Goal: Task Accomplishment & Management: Use online tool/utility

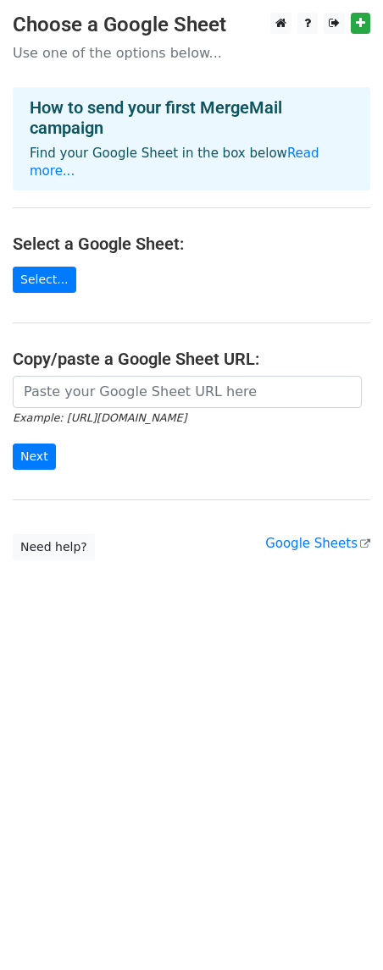
click at [167, 54] on p "Use one of the options below..." at bounding box center [191, 53] width 357 height 18
click at [45, 267] on link "Select..." at bounding box center [44, 280] width 63 height 26
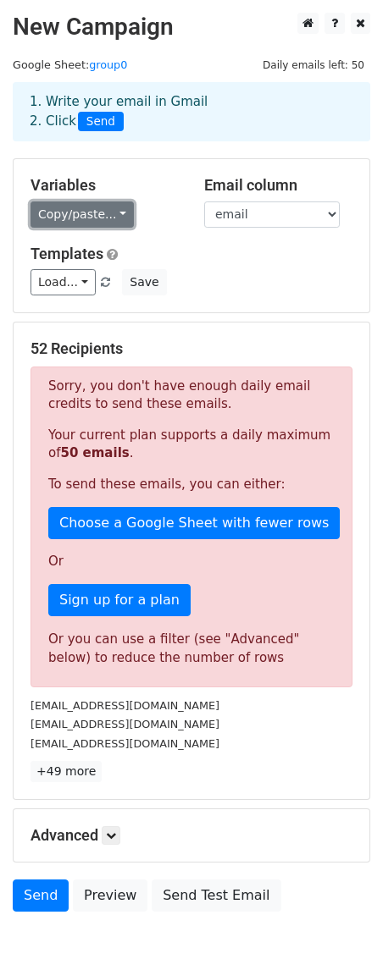
click at [94, 215] on link "Copy/paste..." at bounding box center [81, 215] width 103 height 26
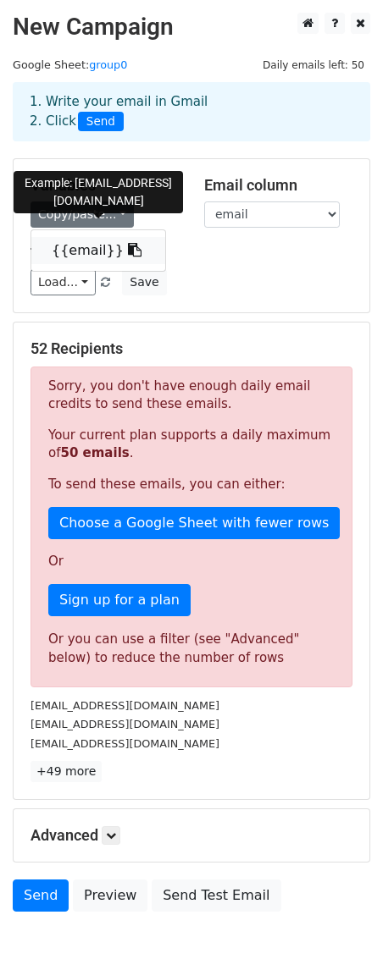
click at [87, 262] on link "{{email}}" at bounding box center [98, 250] width 134 height 27
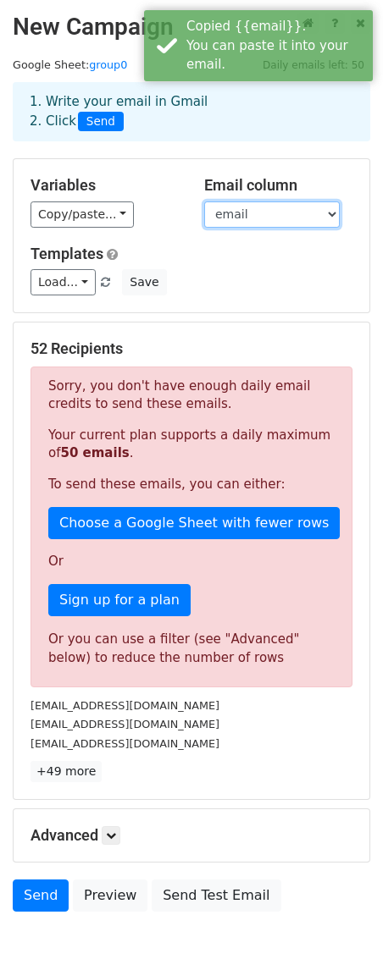
click at [262, 213] on select "email" at bounding box center [271, 215] width 135 height 26
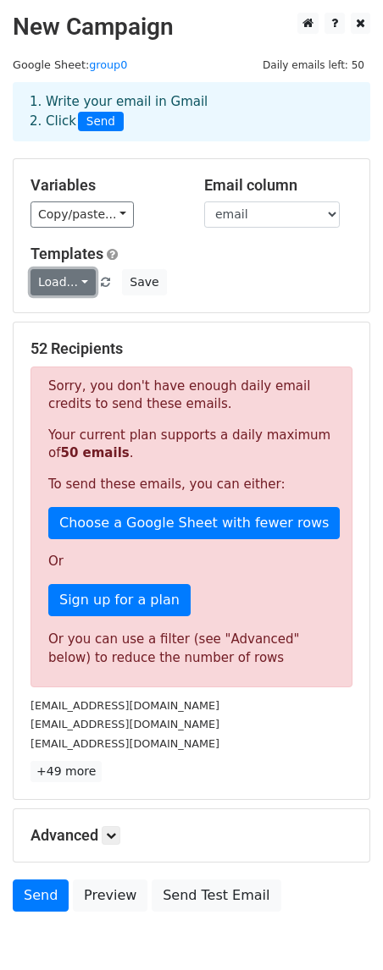
click at [82, 283] on link "Load..." at bounding box center [62, 282] width 65 height 26
click at [277, 290] on div "Load... No templates saved Save" at bounding box center [191, 282] width 347 height 26
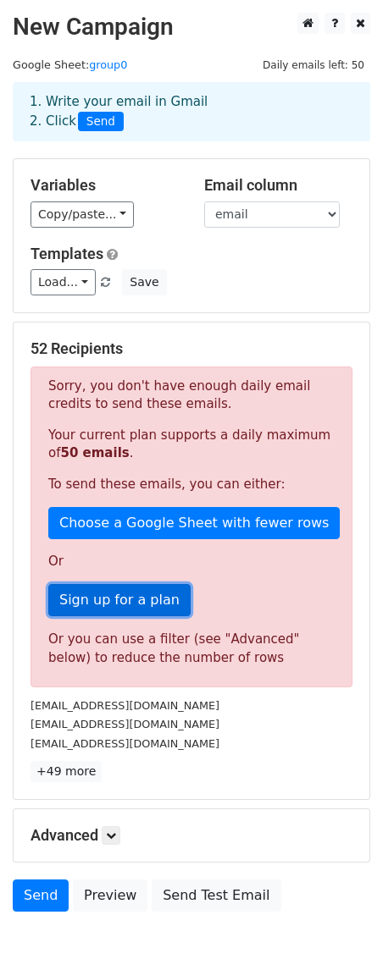
click at [119, 606] on link "Sign up for a plan" at bounding box center [119, 600] width 142 height 32
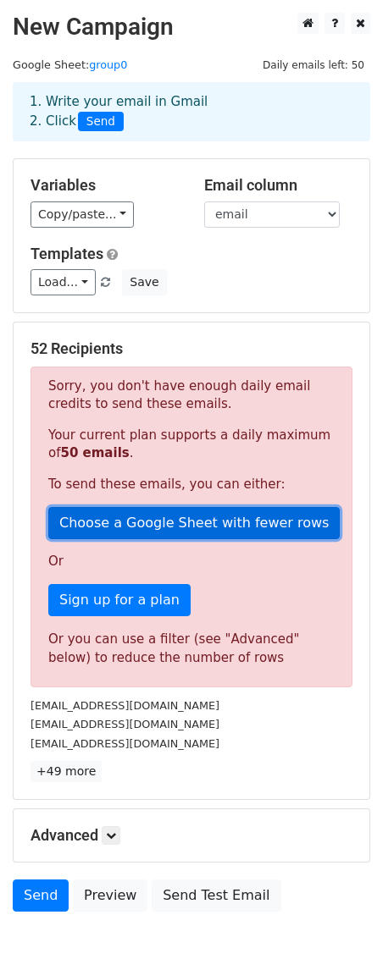
click at [224, 524] on link "Choose a Google Sheet with fewer rows" at bounding box center [193, 523] width 291 height 32
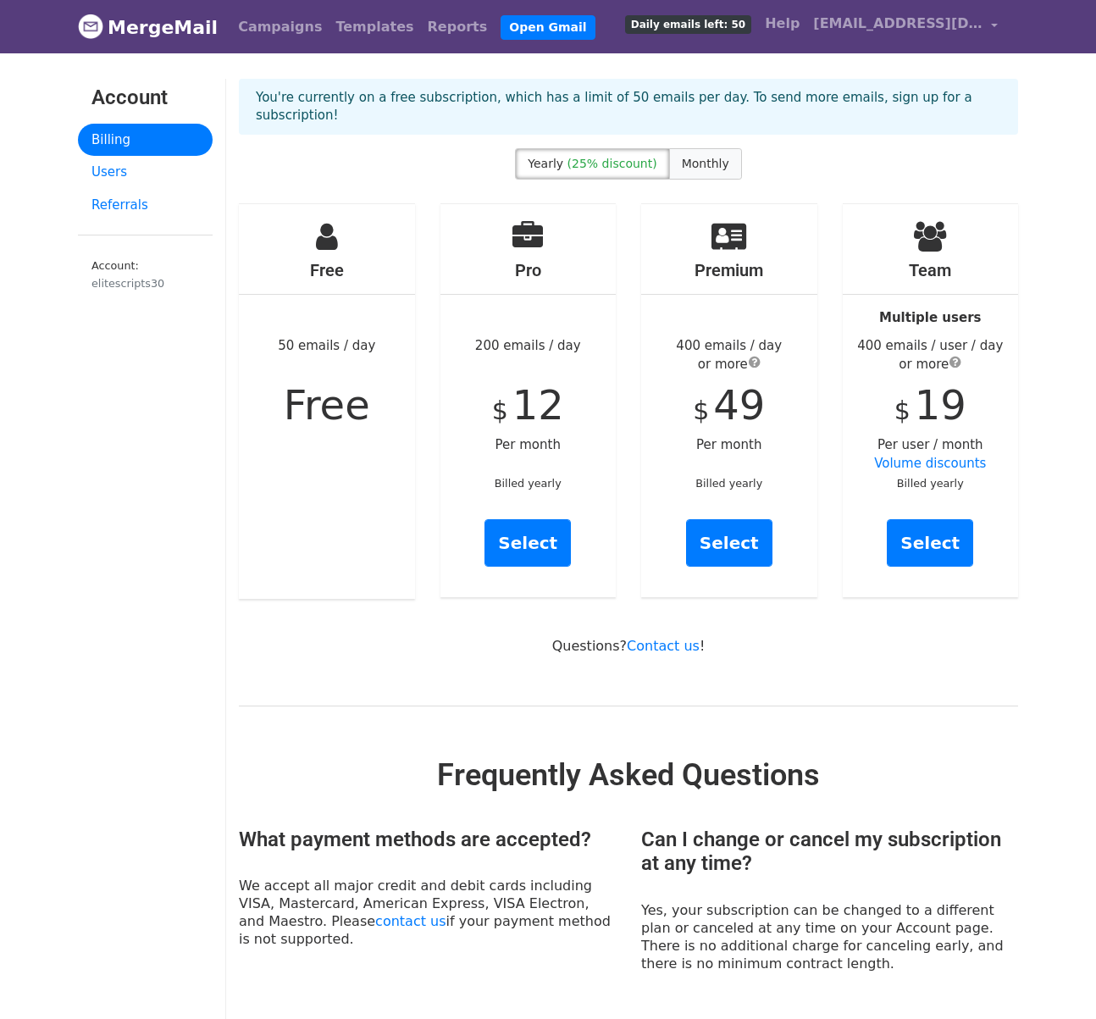
click at [704, 157] on span "Monthly" at bounding box center [705, 164] width 47 height 14
click at [250, 23] on link "Campaigns" at bounding box center [279, 27] width 97 height 34
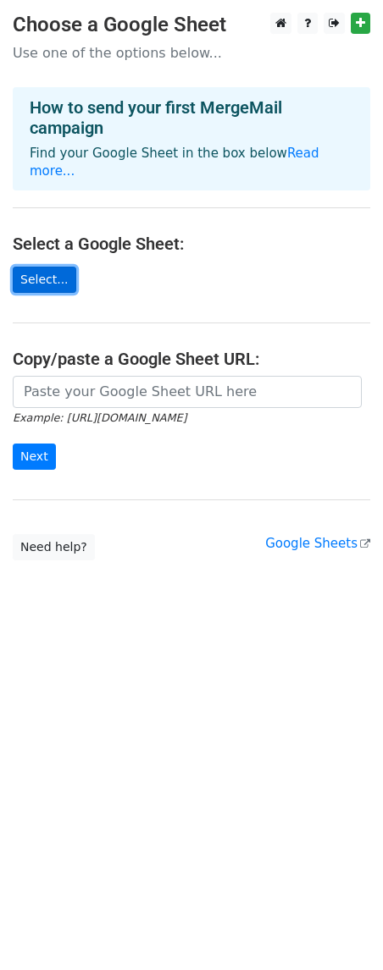
click at [42, 268] on link "Select..." at bounding box center [44, 280] width 63 height 26
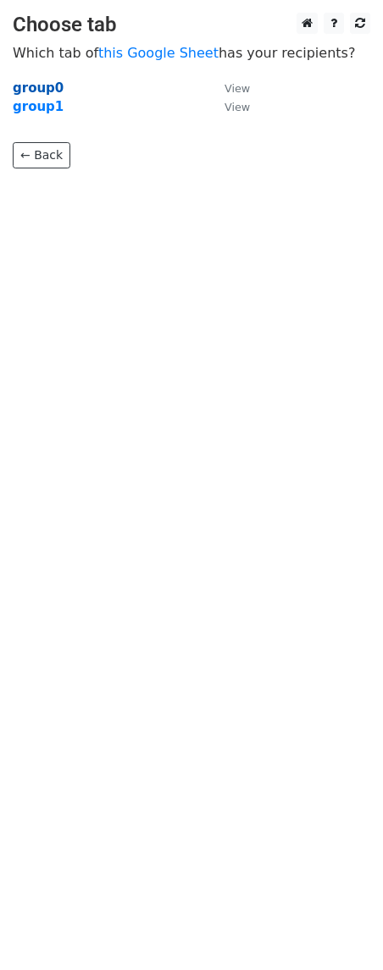
click at [40, 86] on strong "group0" at bounding box center [38, 87] width 51 height 15
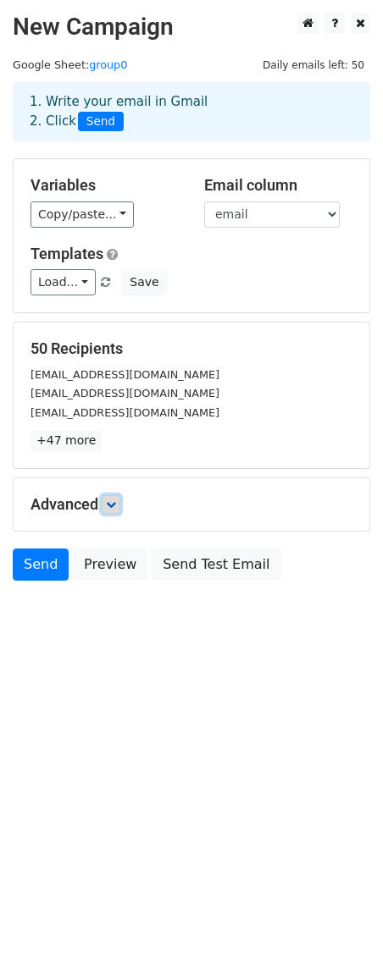
click at [111, 501] on icon at bounding box center [111, 505] width 10 height 10
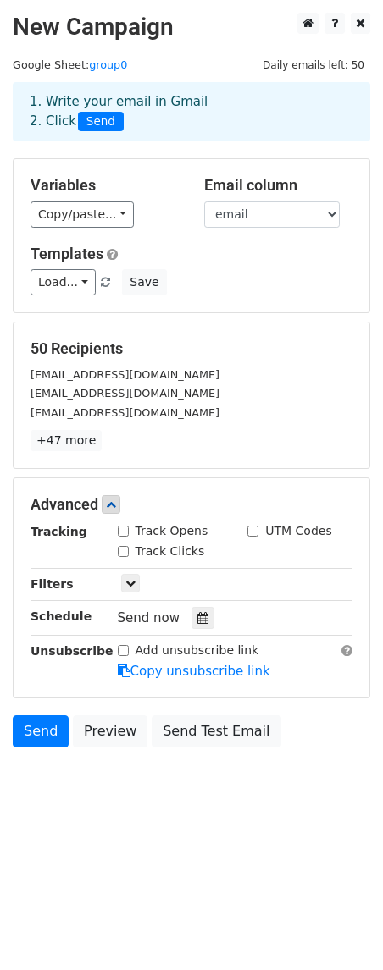
click at [119, 533] on input "Track Opens" at bounding box center [123, 531] width 11 height 11
checkbox input "true"
click at [124, 552] on input "Track Clicks" at bounding box center [123, 551] width 11 height 11
checkbox input "true"
click at [134, 583] on icon at bounding box center [130, 583] width 10 height 10
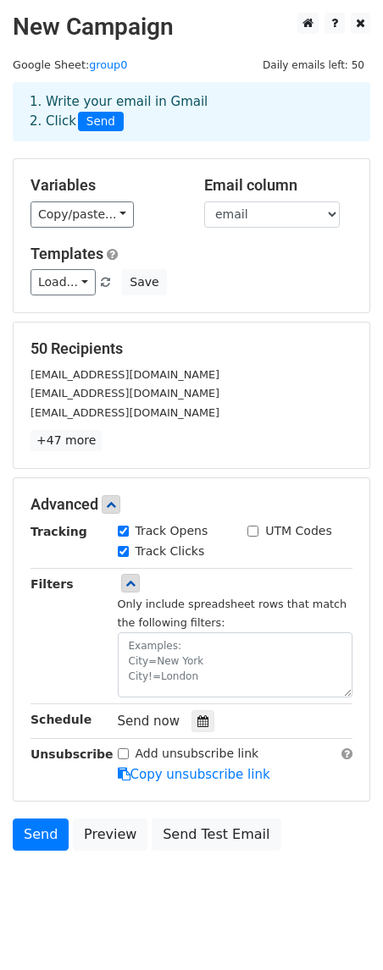
click at [120, 753] on input "Add unsubscribe link" at bounding box center [123, 753] width 11 height 11
checkbox input "true"
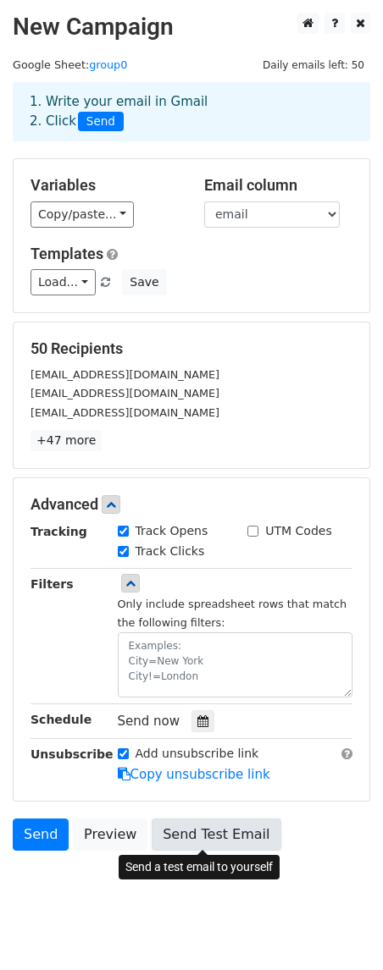
click at [218, 831] on link "Send Test Email" at bounding box center [216, 835] width 129 height 32
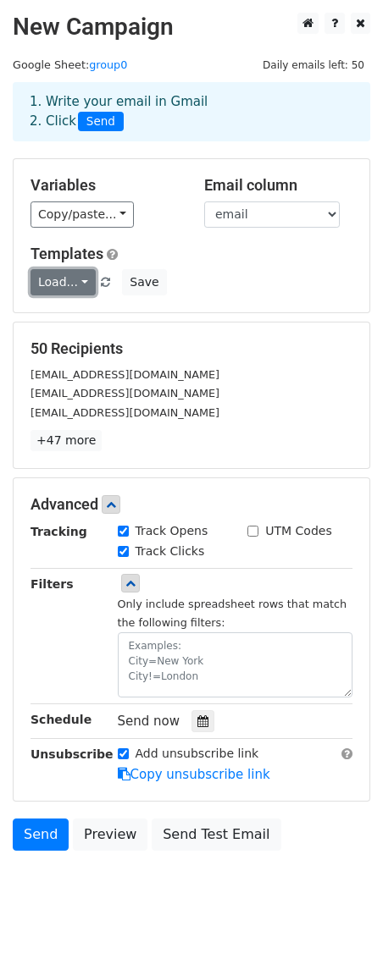
click at [82, 284] on link "Load..." at bounding box center [62, 282] width 65 height 26
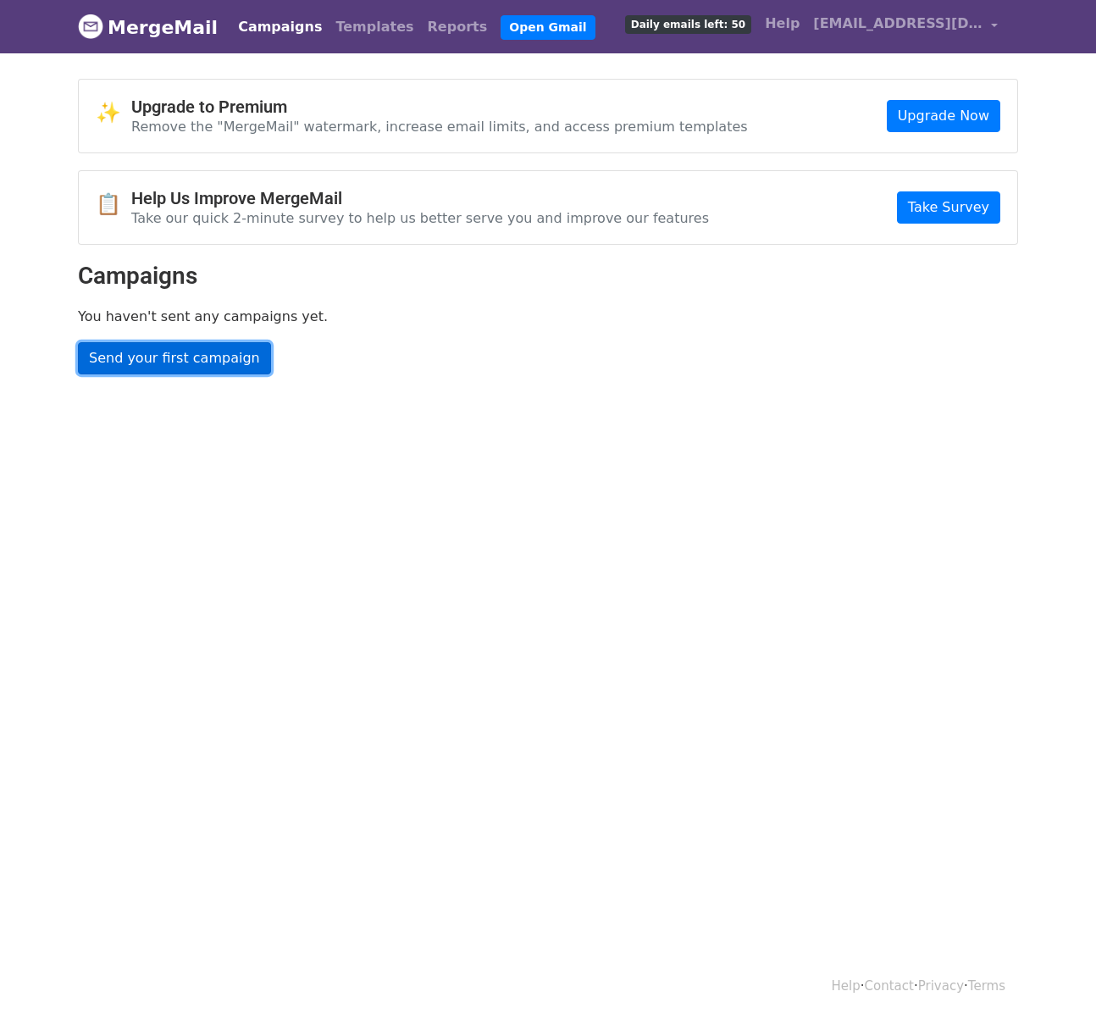
click at [224, 353] on link "Send your first campaign" at bounding box center [174, 358] width 193 height 32
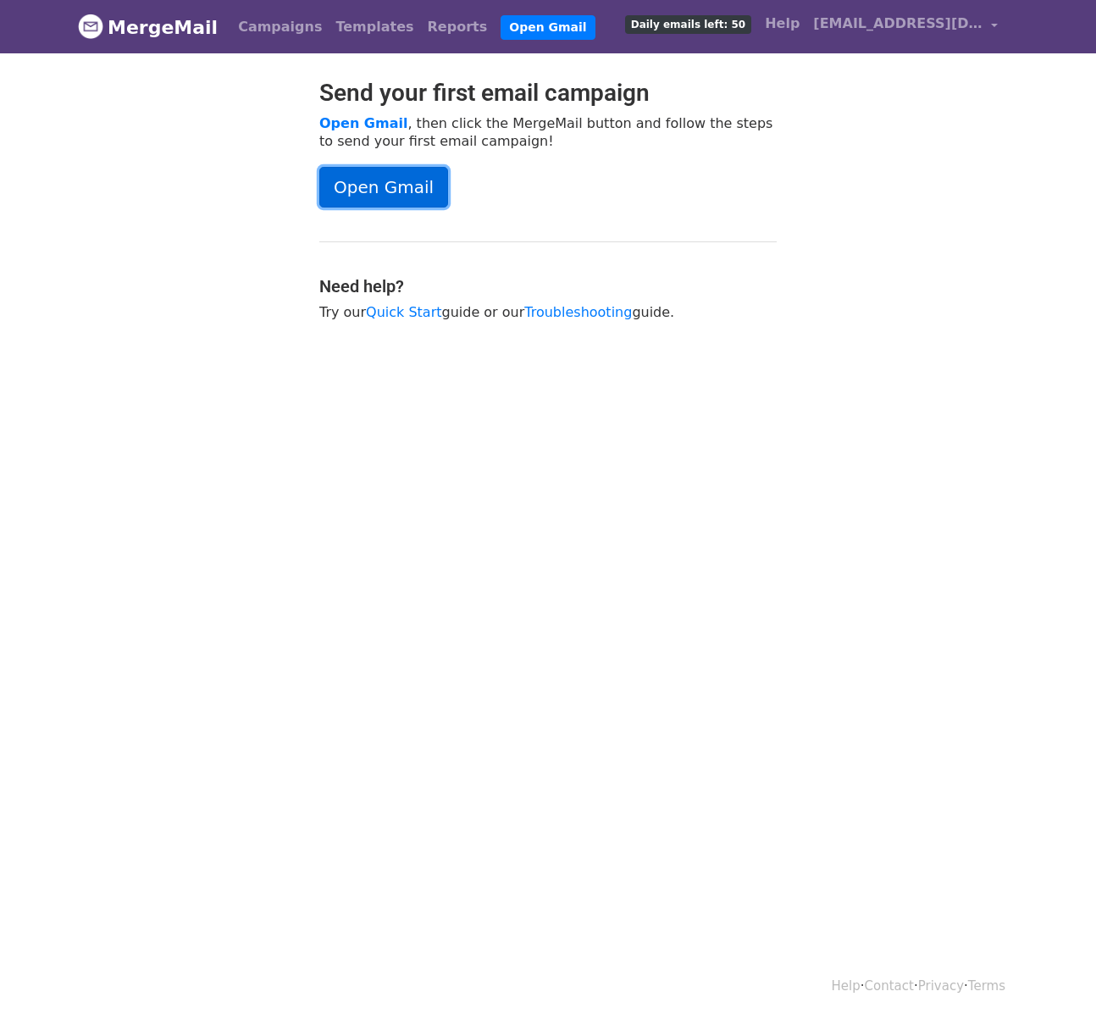
click at [405, 184] on link "Open Gmail" at bounding box center [383, 187] width 129 height 41
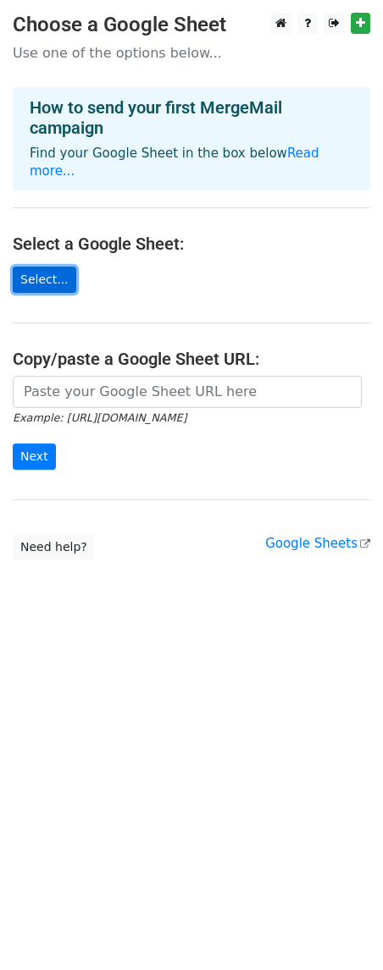
click at [59, 267] on link "Select..." at bounding box center [44, 280] width 63 height 26
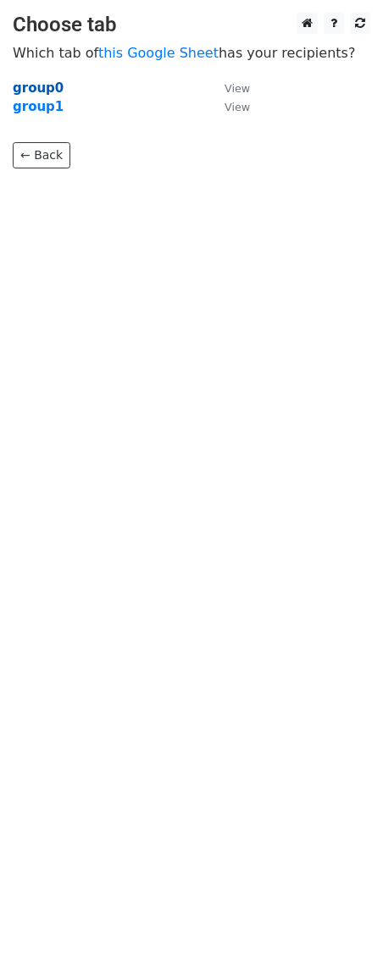
click at [34, 89] on strong "group0" at bounding box center [38, 87] width 51 height 15
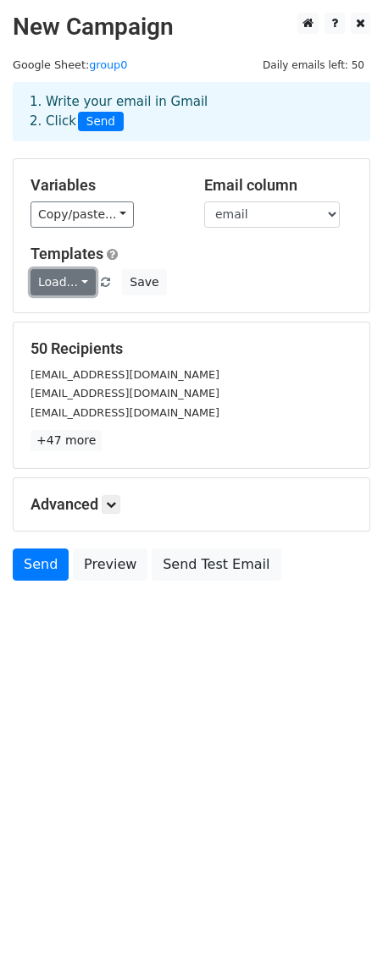
click at [81, 276] on link "Load..." at bounding box center [62, 282] width 65 height 26
click at [173, 264] on div "Templates Load... No templates saved Save" at bounding box center [191, 271] width 347 height 52
click at [81, 289] on link "Load..." at bounding box center [62, 282] width 65 height 26
click at [179, 268] on div "Templates Load... No templates saved Save" at bounding box center [191, 271] width 347 height 52
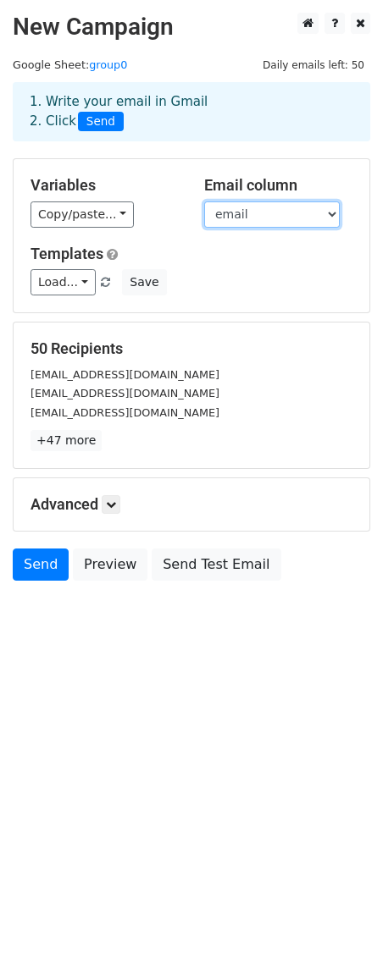
click at [241, 210] on select "email" at bounding box center [271, 215] width 135 height 26
click at [204, 202] on select "email" at bounding box center [271, 215] width 135 height 26
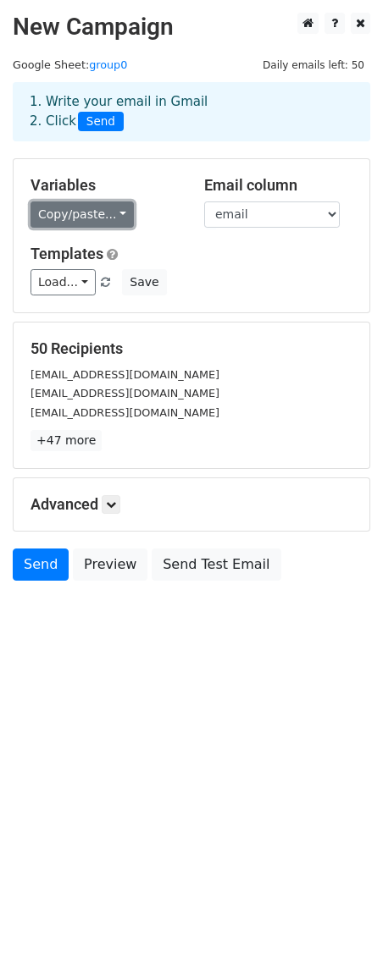
click at [106, 214] on link "Copy/paste..." at bounding box center [81, 215] width 103 height 26
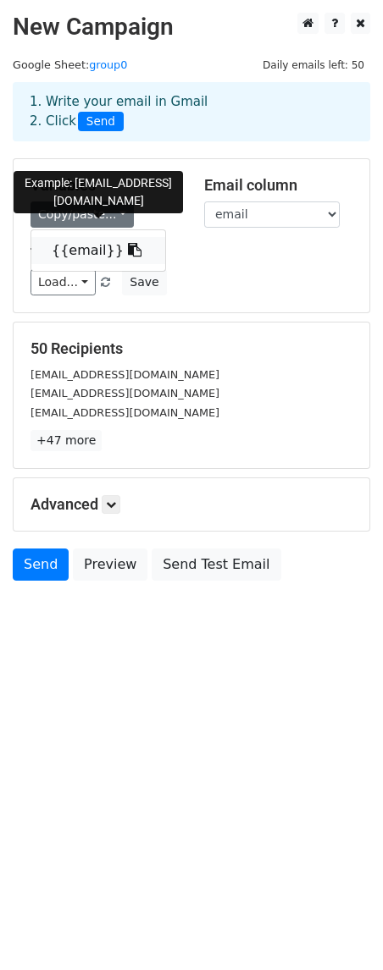
click at [80, 252] on link "{{email}}" at bounding box center [98, 250] width 134 height 27
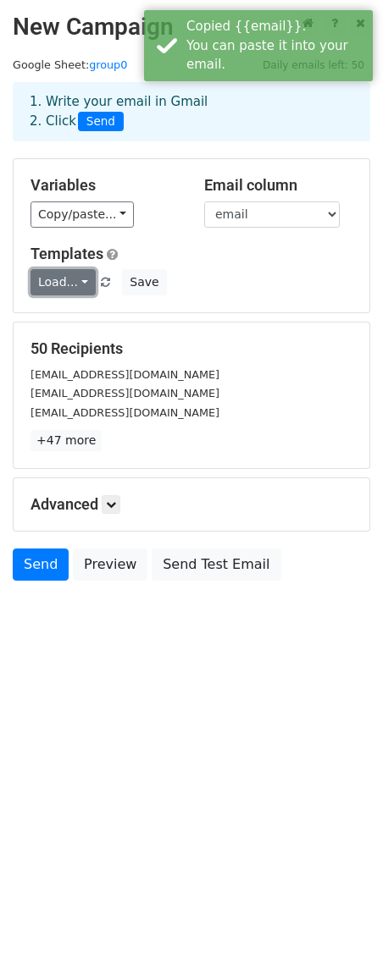
click at [75, 279] on link "Load..." at bounding box center [62, 282] width 65 height 26
click at [228, 255] on h5 "Templates" at bounding box center [191, 254] width 322 height 19
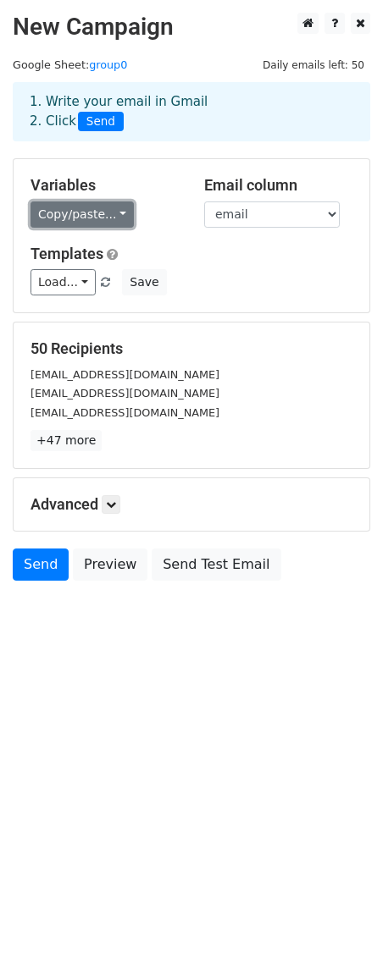
click at [119, 211] on link "Copy/paste..." at bounding box center [81, 215] width 103 height 26
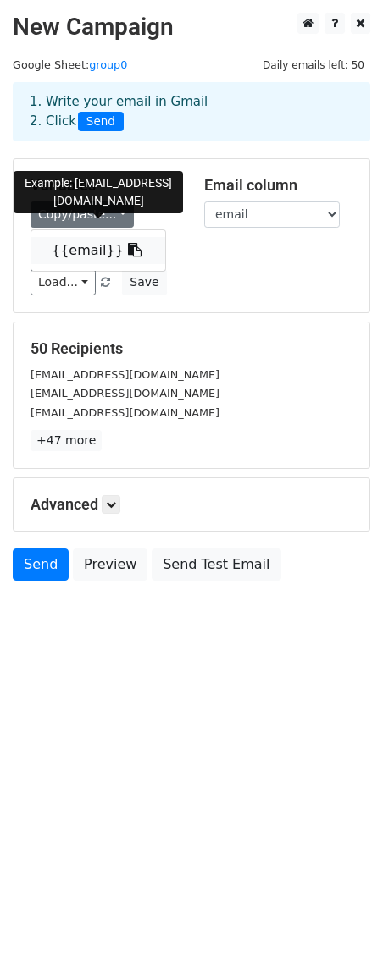
click at [90, 252] on link "{{email}}" at bounding box center [98, 250] width 134 height 27
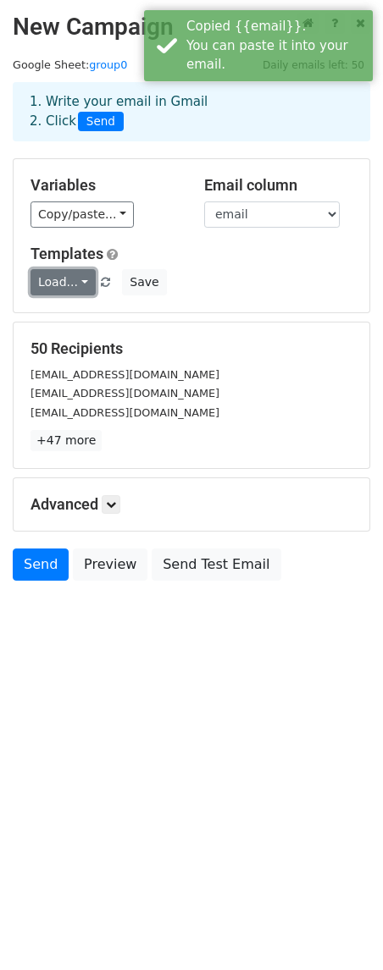
click at [86, 284] on link "Load..." at bounding box center [62, 282] width 65 height 26
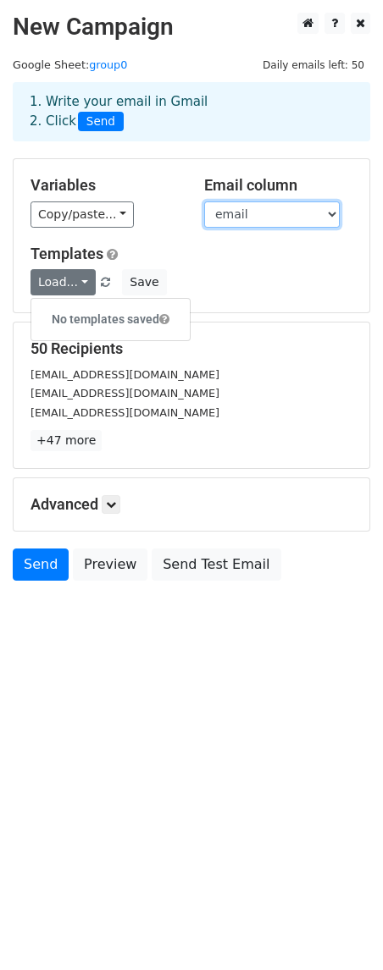
click at [287, 213] on select "email" at bounding box center [271, 215] width 135 height 26
click at [204, 202] on select "email" at bounding box center [271, 215] width 135 height 26
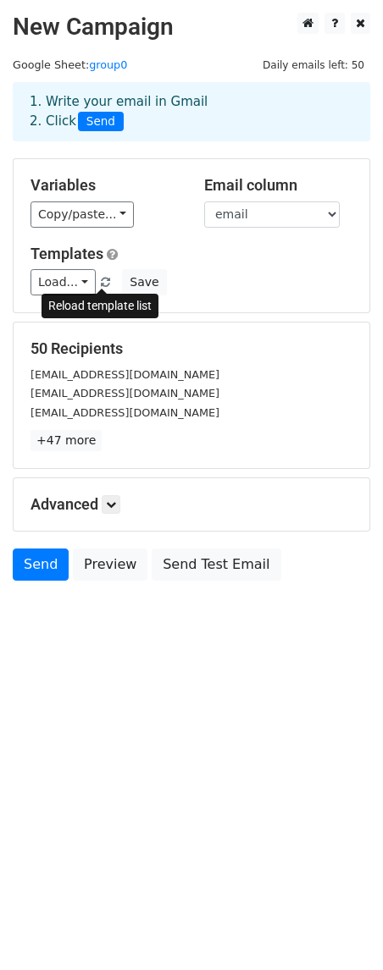
click at [103, 286] on span at bounding box center [105, 283] width 9 height 11
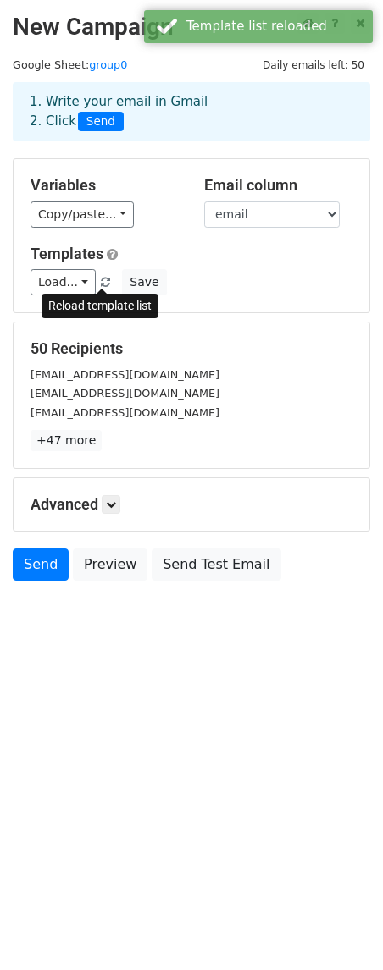
click at [103, 283] on span at bounding box center [105, 283] width 9 height 11
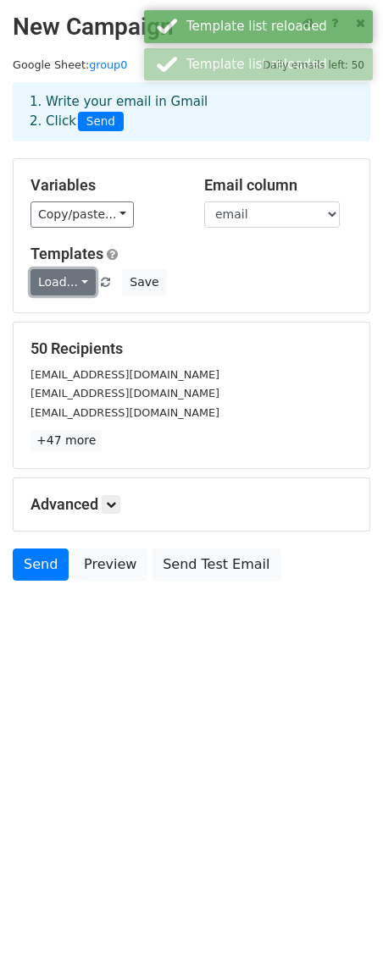
click at [86, 282] on link "Load..." at bounding box center [62, 282] width 65 height 26
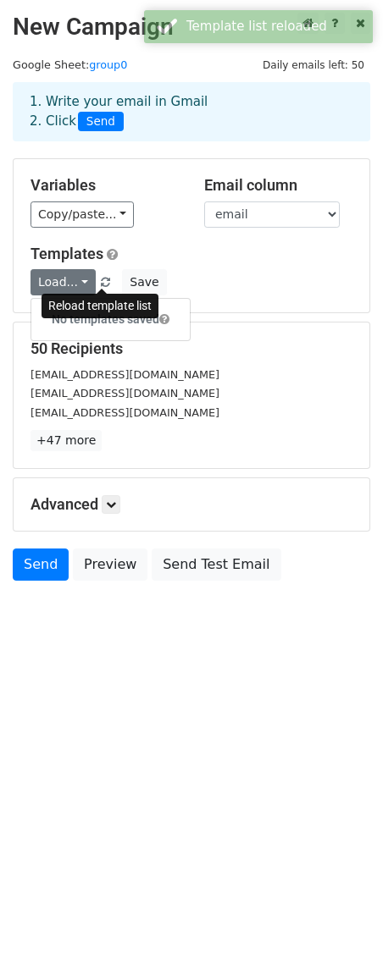
click at [101, 282] on span at bounding box center [105, 283] width 9 height 11
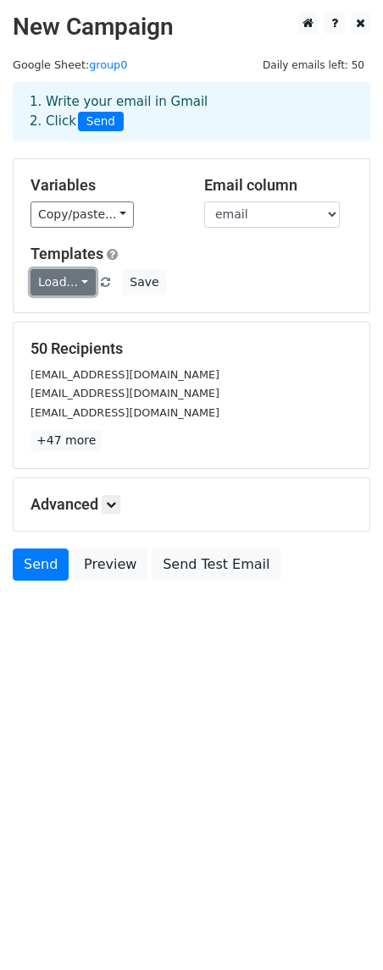
click at [86, 284] on link "Load..." at bounding box center [62, 282] width 65 height 26
click at [220, 268] on div "Templates Load... No templates saved Save" at bounding box center [191, 271] width 347 height 52
click at [116, 505] on icon at bounding box center [111, 505] width 10 height 10
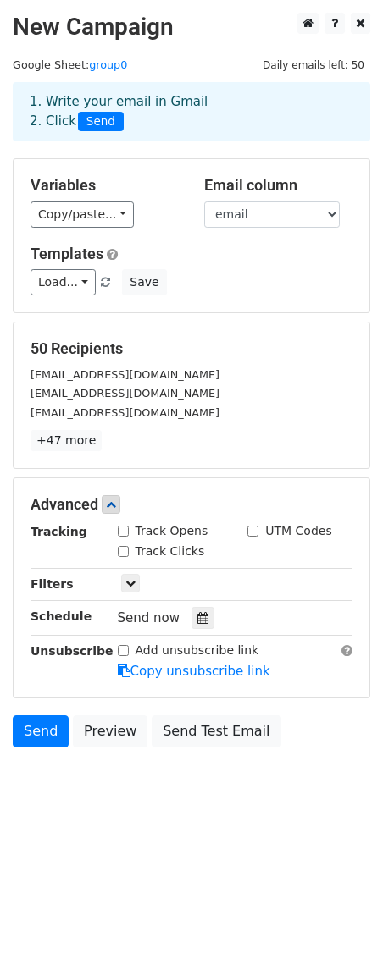
click at [120, 533] on input "Track Opens" at bounding box center [123, 531] width 11 height 11
checkbox input "true"
click at [121, 556] on div "Track Clicks" at bounding box center [161, 552] width 87 height 18
click at [123, 551] on input "Track Clicks" at bounding box center [123, 551] width 11 height 11
checkbox input "true"
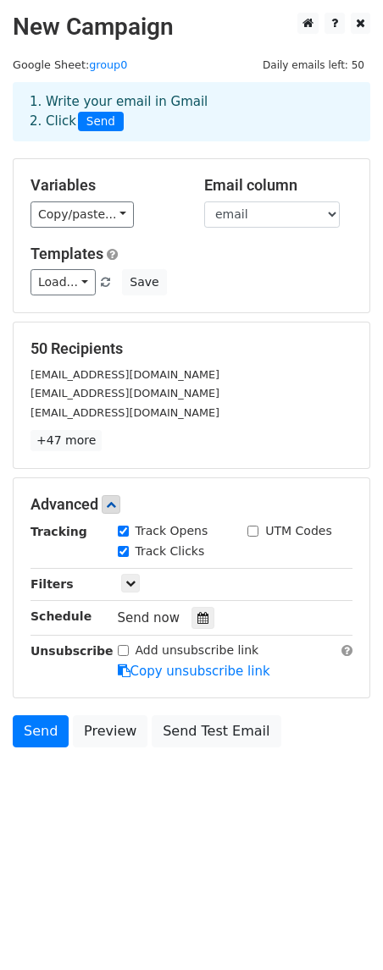
click at [122, 649] on input "Add unsubscribe link" at bounding box center [123, 650] width 11 height 11
checkbox input "true"
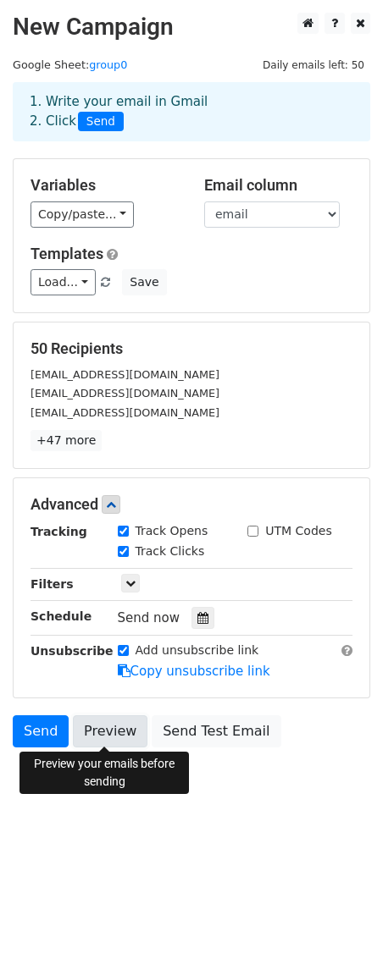
click at [99, 725] on link "Preview" at bounding box center [110, 731] width 75 height 32
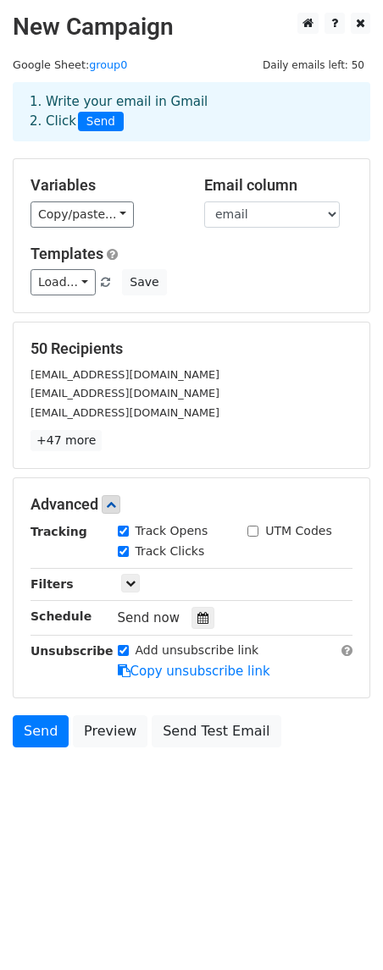
click at [86, 794] on body "New Campaign Daily emails left: 50 Google Sheet: group0 1. Write your email in …" at bounding box center [191, 418] width 383 height 811
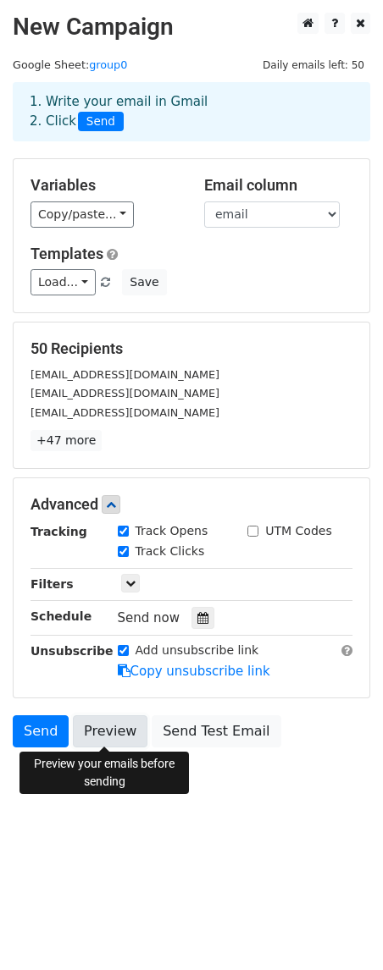
click at [111, 730] on link "Preview" at bounding box center [110, 731] width 75 height 32
click at [166, 868] on html "New Campaign Daily emails left: 50 Google Sheet: group0 1. Write your email in …" at bounding box center [191, 485] width 383 height 970
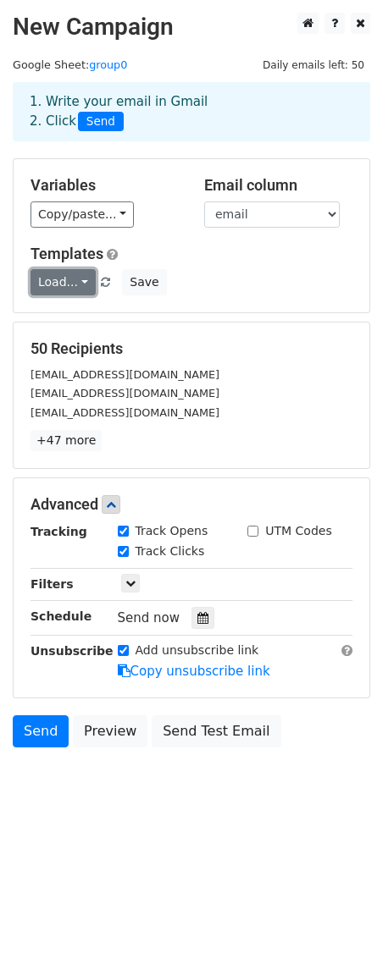
click at [85, 285] on link "Load..." at bounding box center [62, 282] width 65 height 26
click at [230, 267] on div "Templates Load... No templates saved Save" at bounding box center [191, 271] width 347 height 52
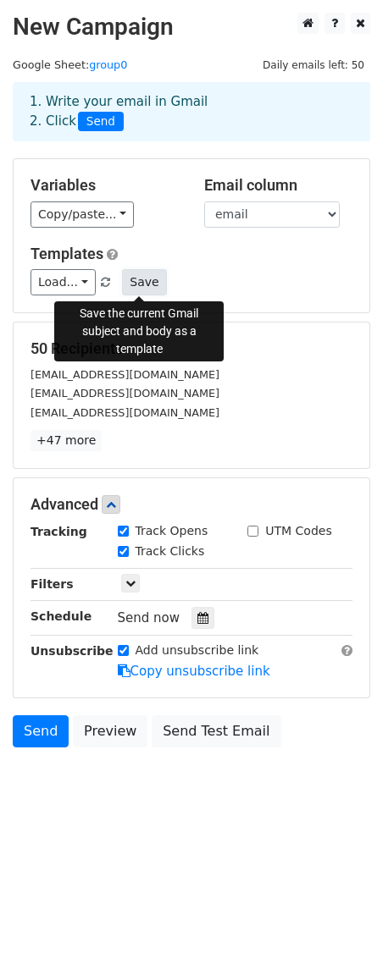
click at [148, 286] on button "Save" at bounding box center [144, 282] width 44 height 26
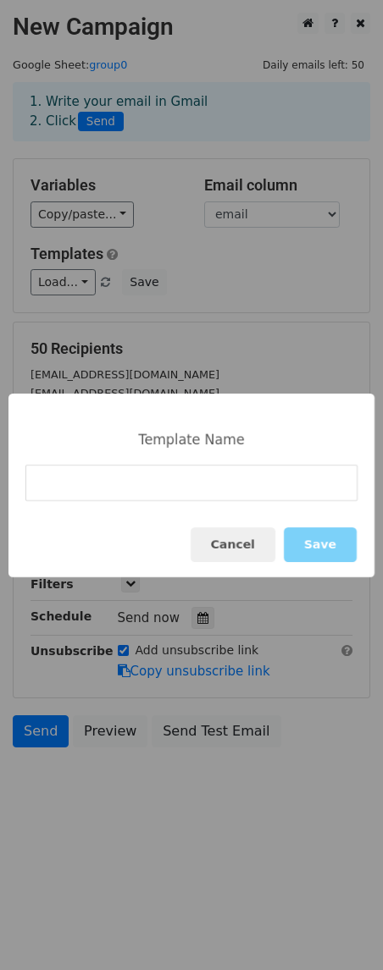
click at [194, 483] on input at bounding box center [191, 483] width 332 height 36
click at [130, 486] on input at bounding box center [191, 483] width 332 height 36
paste input "🏀 Welcome back to the court 🏀 NBA 2K26 + Elite Scripts + special discount code 🏀"
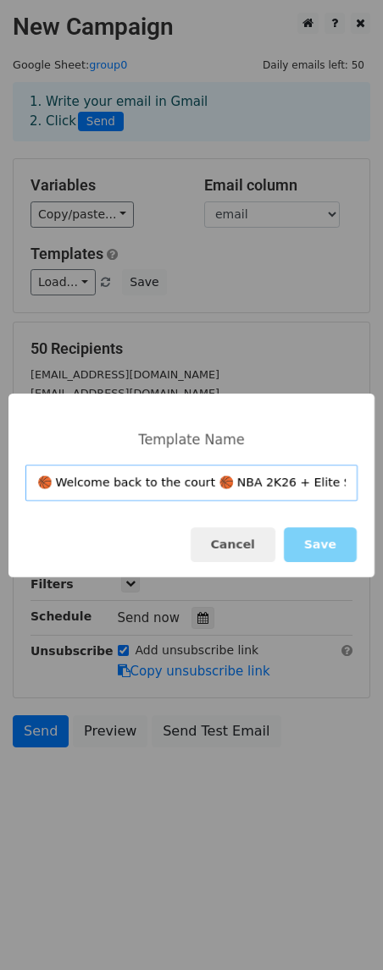
scroll to position [0, 155]
type input "🏀 Welcome back to the court 🏀 NBA 2K26 + Elite Scripts + special discount code 🏀"
click at [327, 544] on button "Save" at bounding box center [320, 544] width 73 height 35
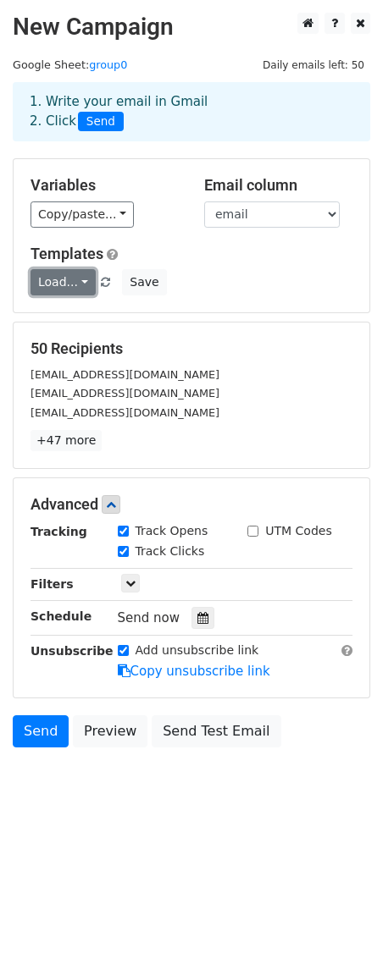
click at [85, 288] on link "Load..." at bounding box center [62, 282] width 65 height 26
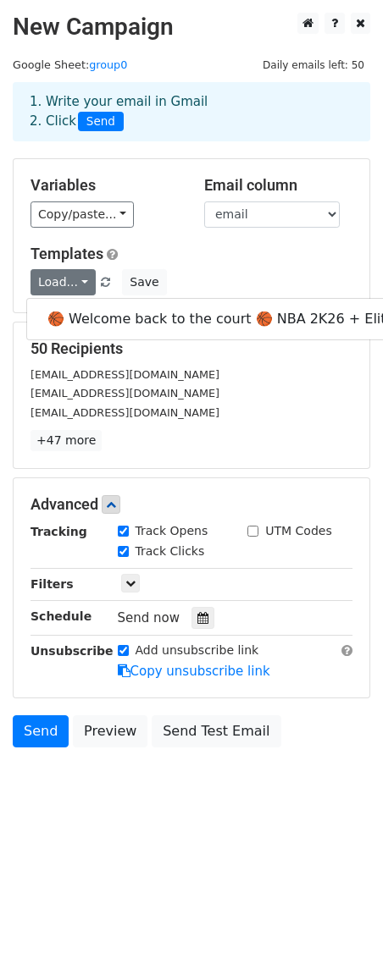
click at [273, 258] on h5 "Templates" at bounding box center [191, 254] width 322 height 19
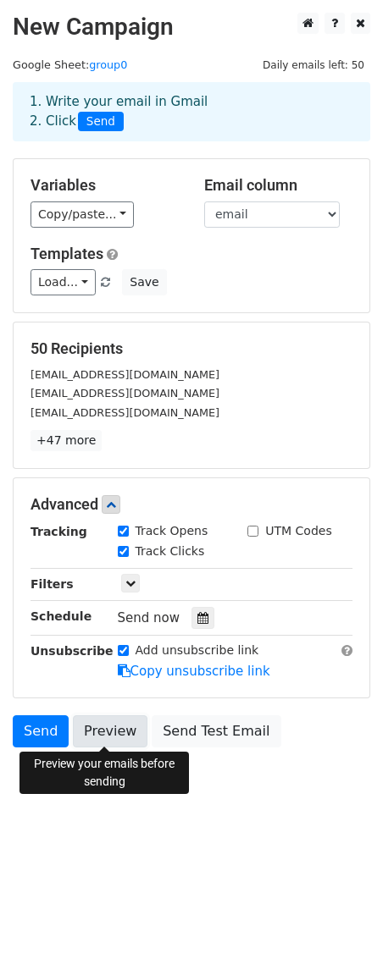
click at [106, 731] on link "Preview" at bounding box center [110, 731] width 75 height 32
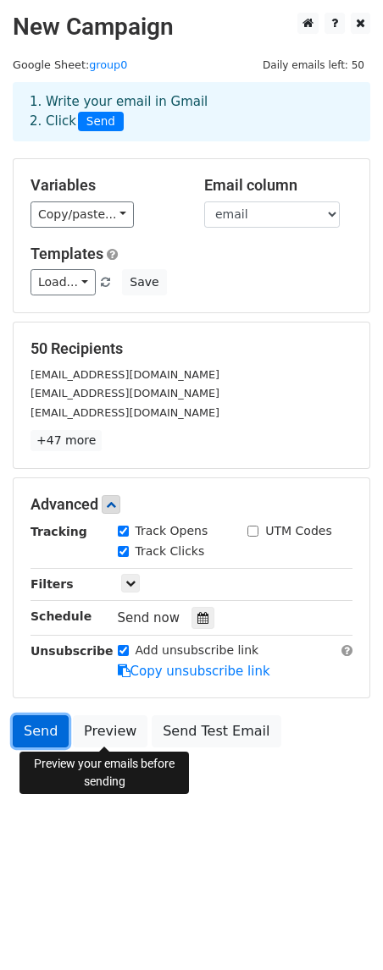
click at [36, 729] on link "Send" at bounding box center [41, 731] width 56 height 32
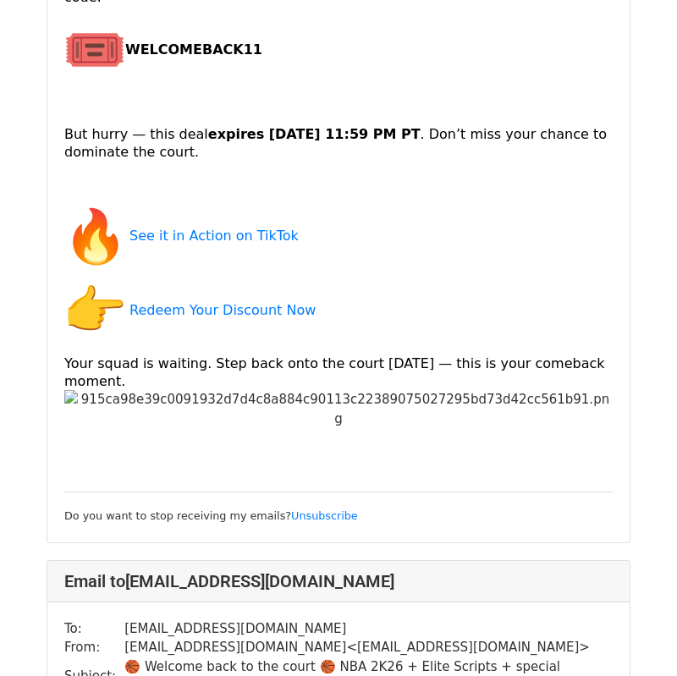
scroll to position [354, 0]
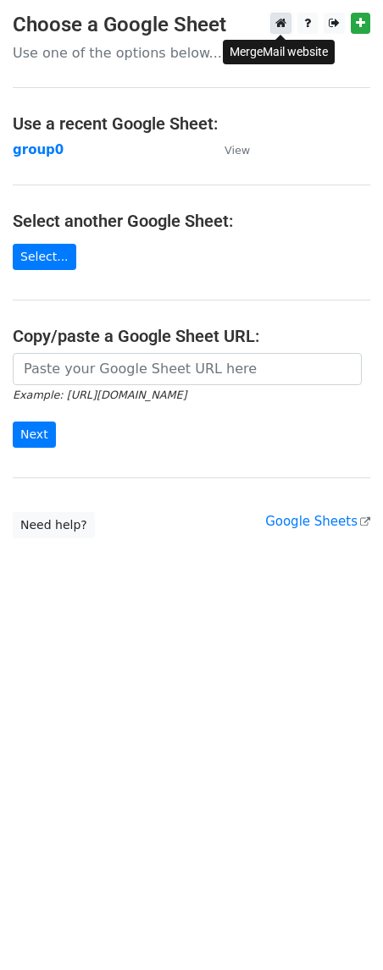
click at [279, 26] on icon at bounding box center [280, 23] width 11 height 12
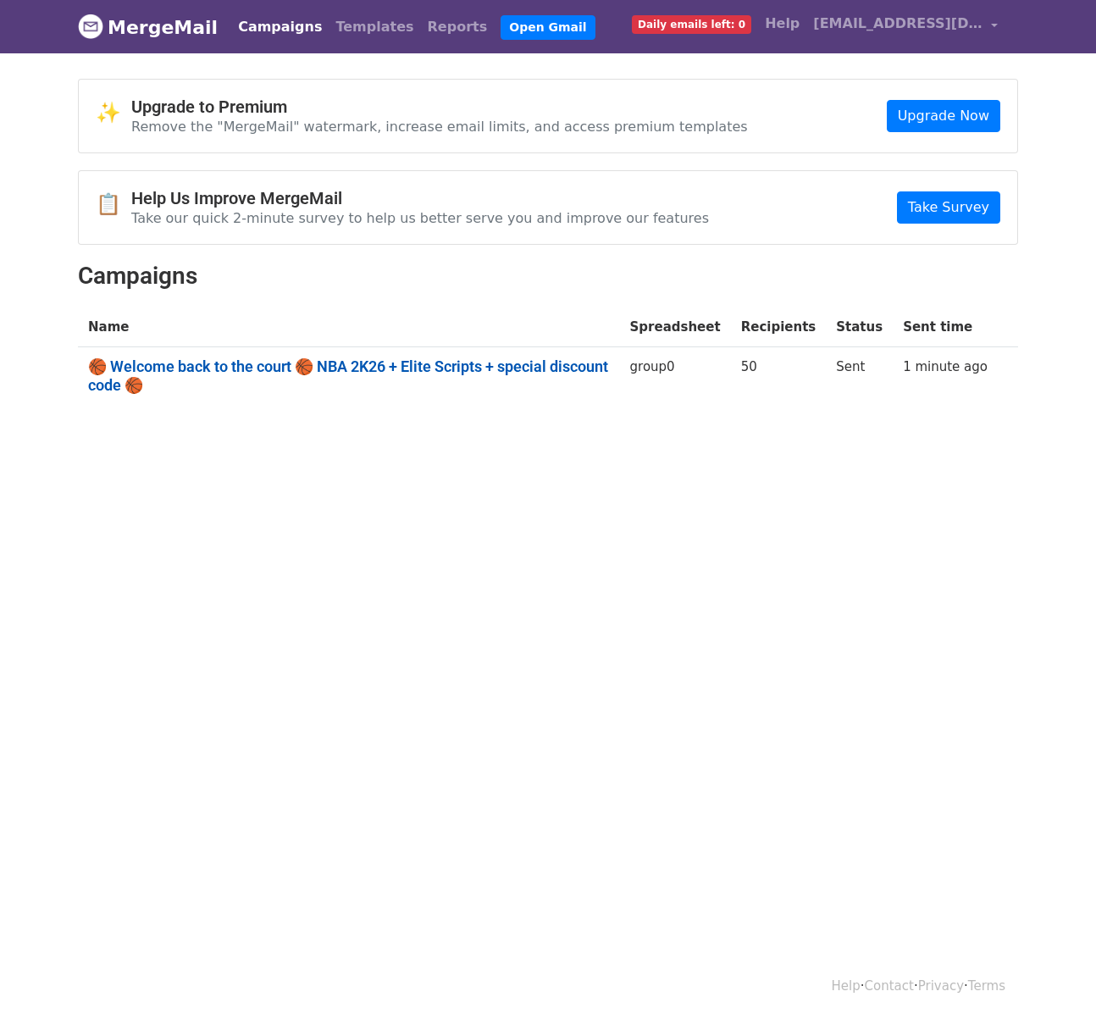
click at [381, 364] on link "🏀 Welcome back to the court 🏀 NBA 2K26 + Elite Scripts + special discount code 🏀" at bounding box center [349, 375] width 522 height 36
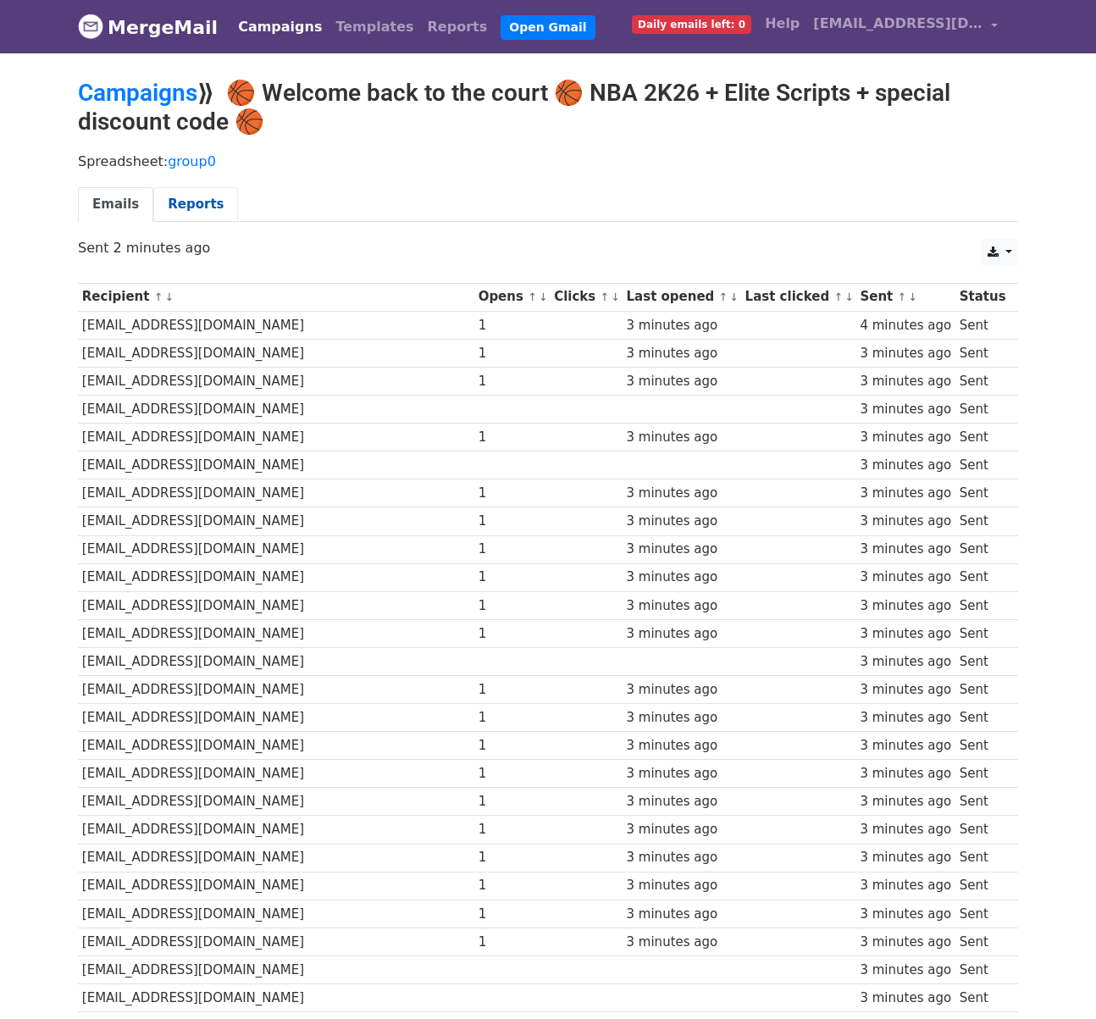
click at [198, 211] on link "Reports" at bounding box center [195, 204] width 85 height 35
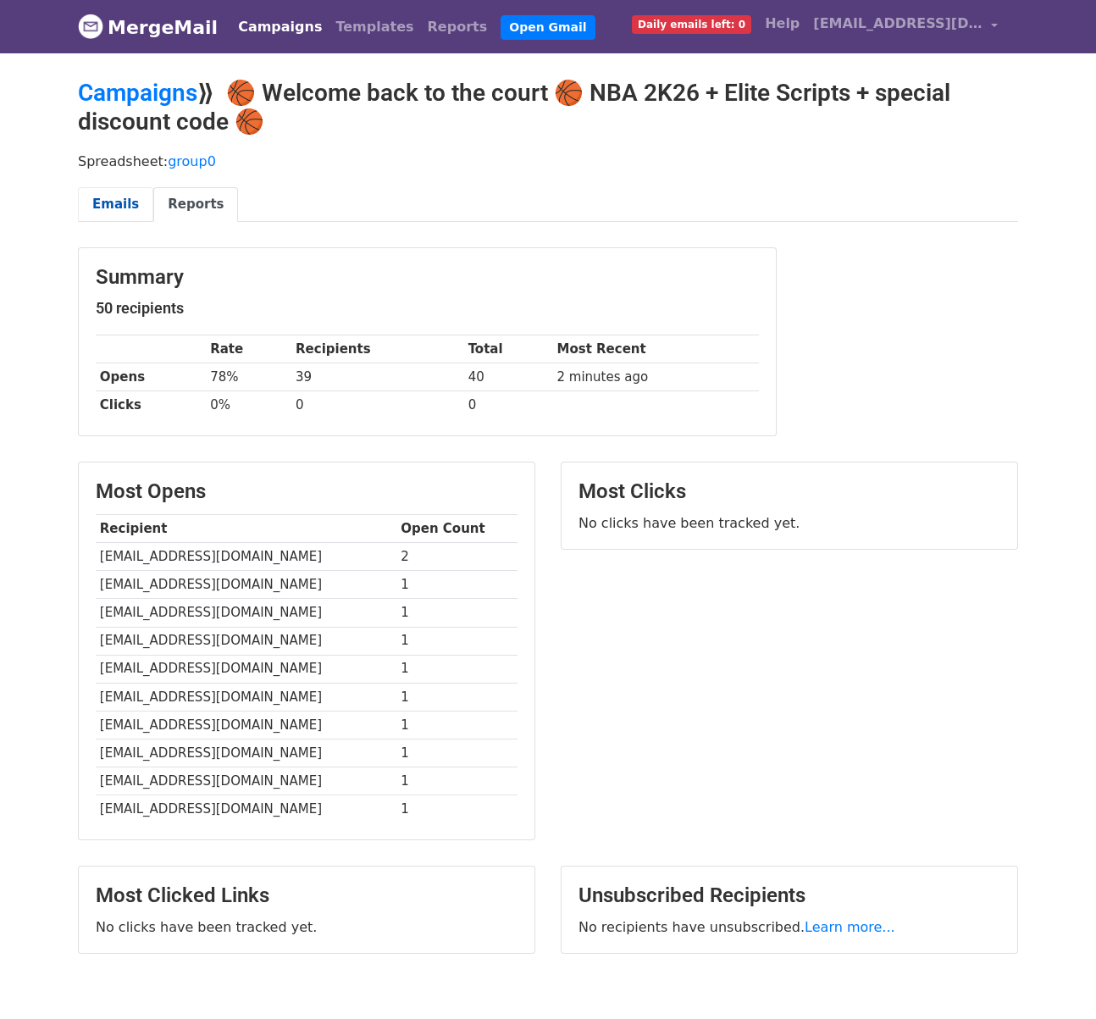
click at [107, 206] on link "Emails" at bounding box center [115, 204] width 75 height 35
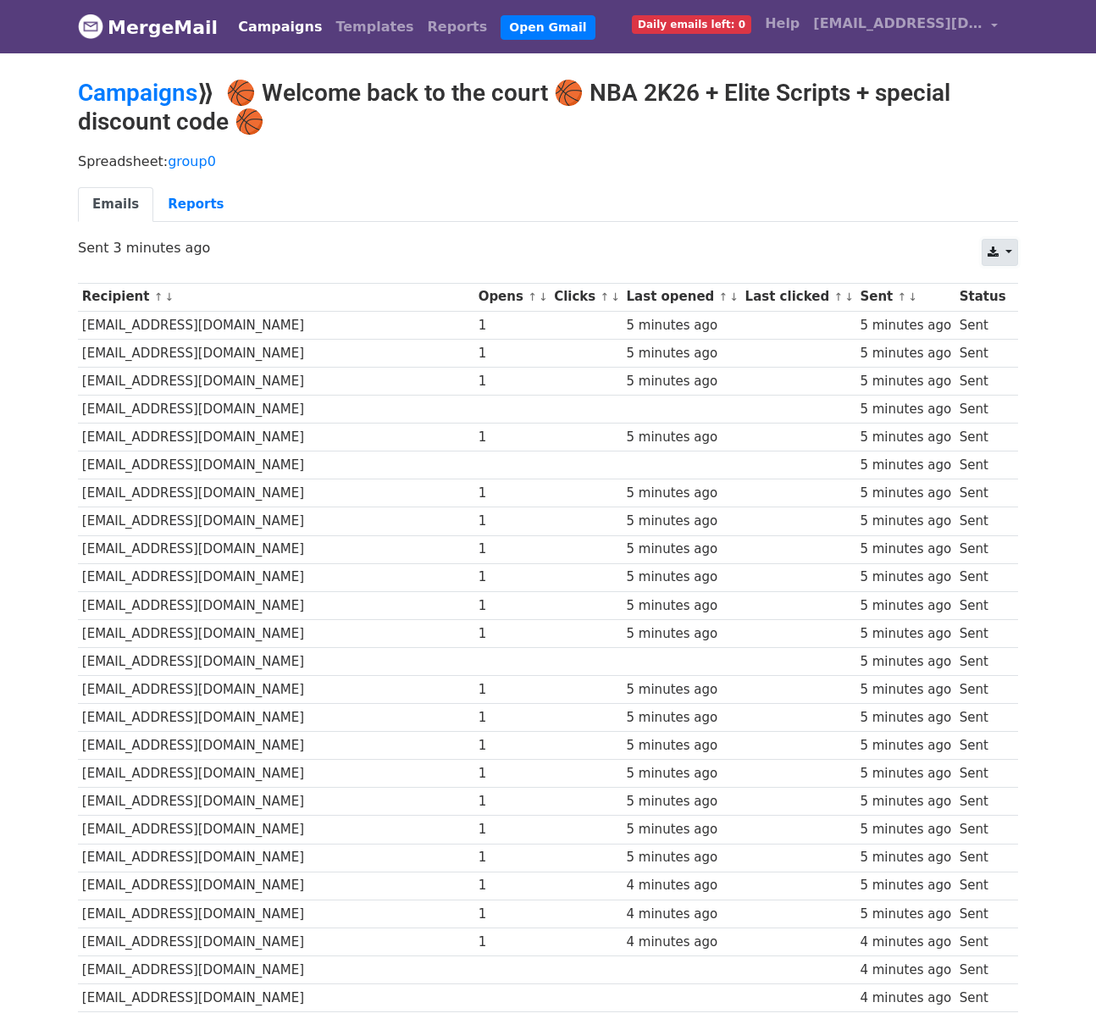
click at [1008, 251] on link at bounding box center [999, 252] width 36 height 27
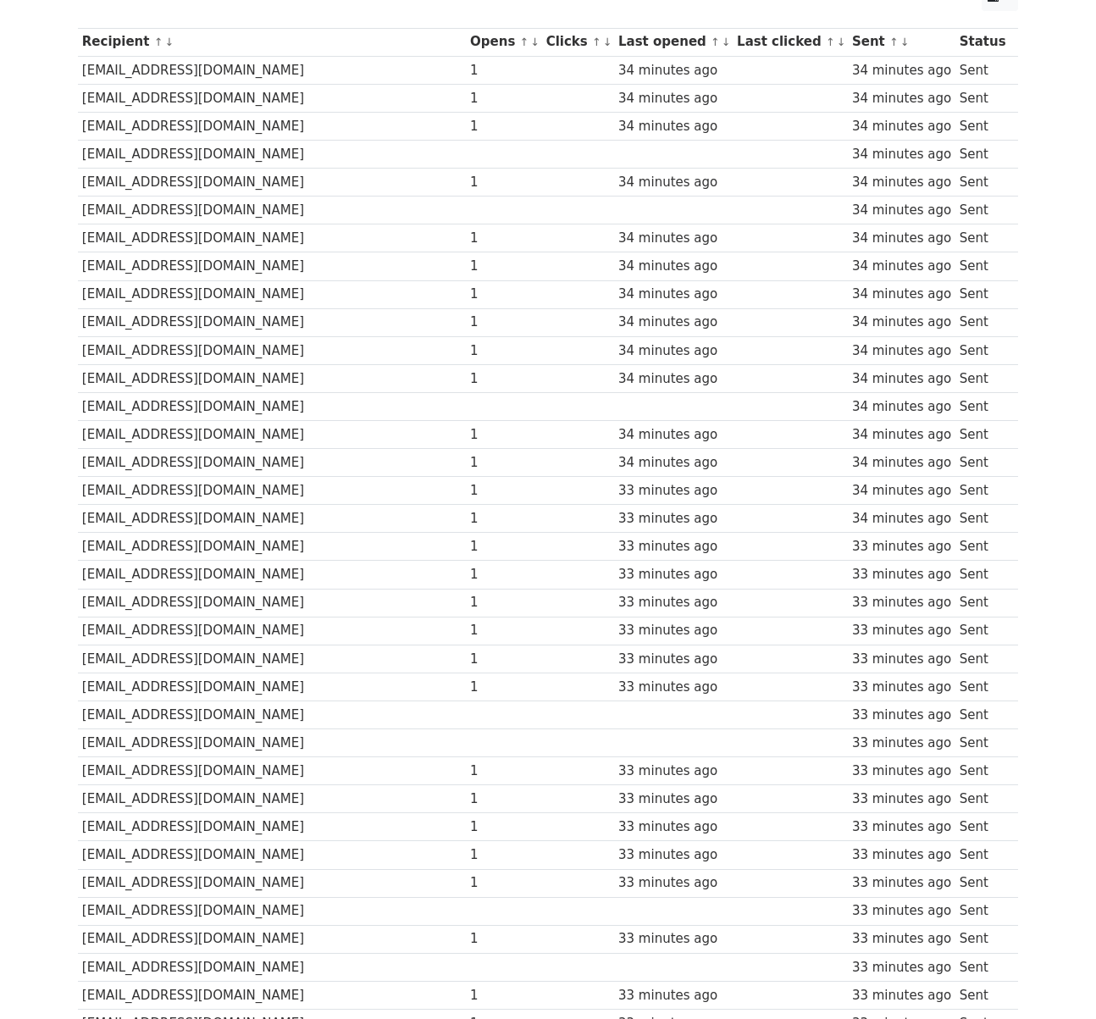
scroll to position [13, 0]
